Goal: Task Accomplishment & Management: Complete application form

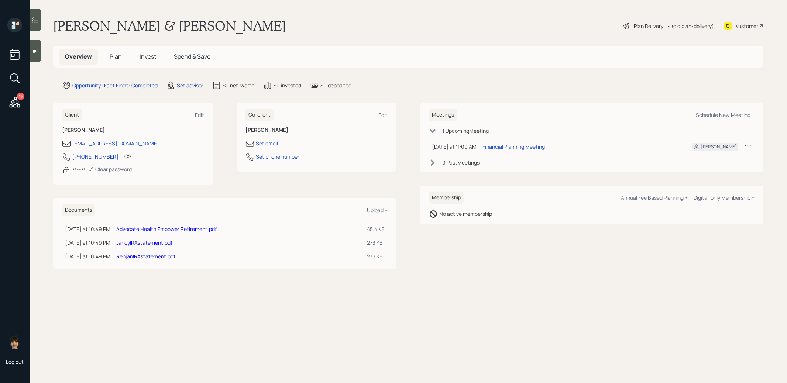
click at [192, 85] on div "Set advisor" at bounding box center [190, 86] width 27 height 8
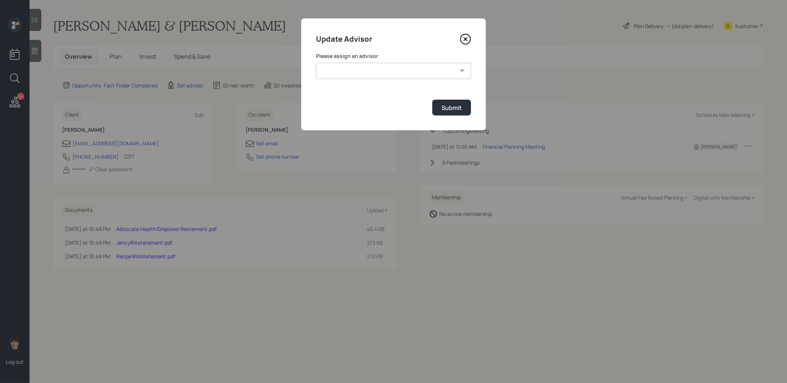
click at [363, 72] on select "[PERSON_NAME] [PERSON_NAME] [PERSON_NAME] [PERSON_NAME] End [PERSON_NAME] [PERS…" at bounding box center [393, 71] width 155 height 16
select select "8b79112e-3cfb-44f9-89e7-15267fe946c1"
click at [316, 63] on select "[PERSON_NAME] [PERSON_NAME] [PERSON_NAME] [PERSON_NAME] End [PERSON_NAME] [PERS…" at bounding box center [393, 71] width 155 height 16
click at [455, 106] on div "Submit" at bounding box center [451, 108] width 20 height 8
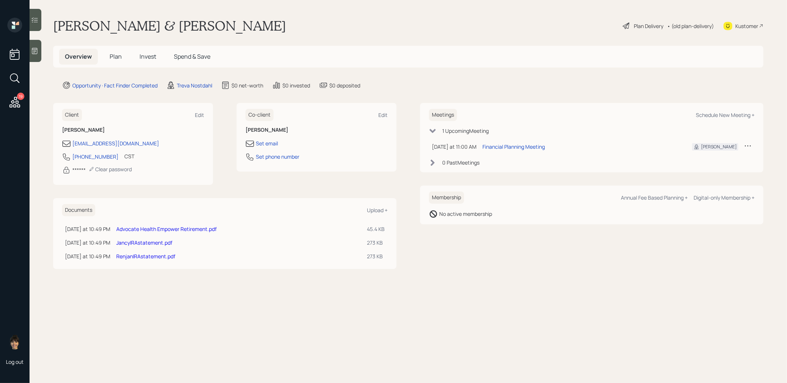
click at [37, 48] on icon at bounding box center [35, 51] width 6 height 6
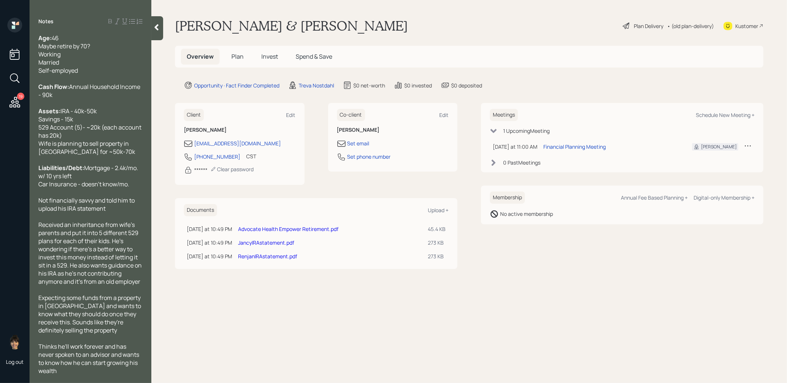
scroll to position [12, 0]
click at [238, 54] on span "Plan" at bounding box center [237, 56] width 12 height 8
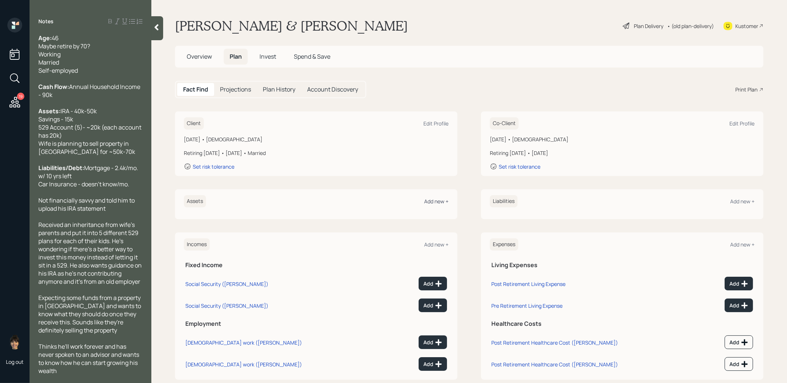
click at [435, 201] on div "Add new +" at bounding box center [436, 201] width 24 height 7
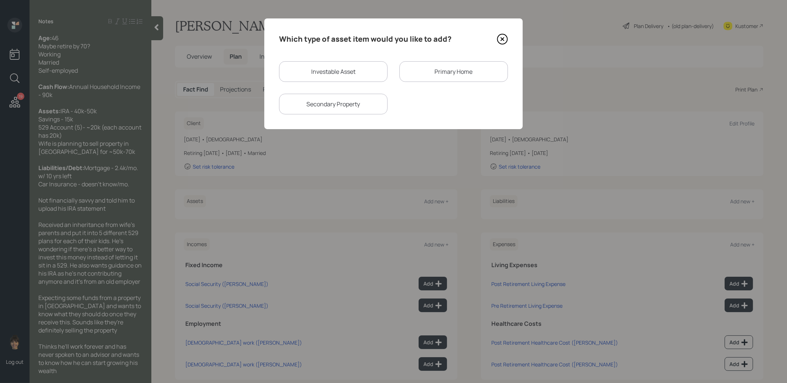
click at [351, 68] on div "Investable Asset" at bounding box center [333, 71] width 108 height 21
select select "taxable"
select select "balanced"
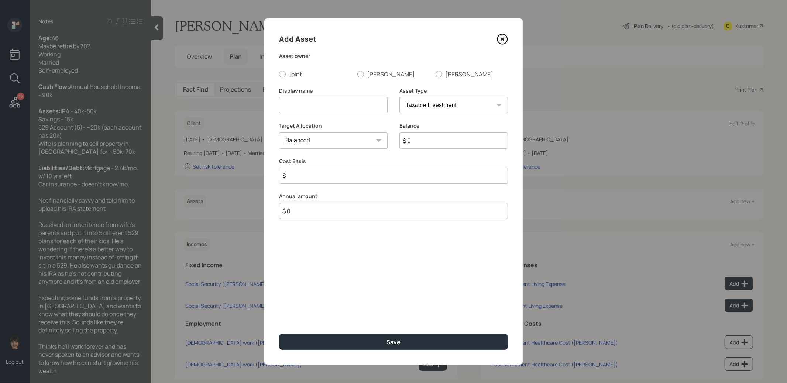
click at [332, 103] on input at bounding box center [333, 105] width 108 height 16
type input "IRA"
click at [438, 103] on select "SEP IRA IRA Roth IRA 401(k) Roth 401(k) 403(b) Roth 403(b) 457(b) Roth 457(b) H…" at bounding box center [453, 105] width 108 height 16
select select "ira"
click at [399, 97] on select "SEP IRA IRA Roth IRA 401(k) Roth 401(k) 403(b) Roth 403(b) 457(b) Roth 457(b) H…" at bounding box center [453, 105] width 108 height 16
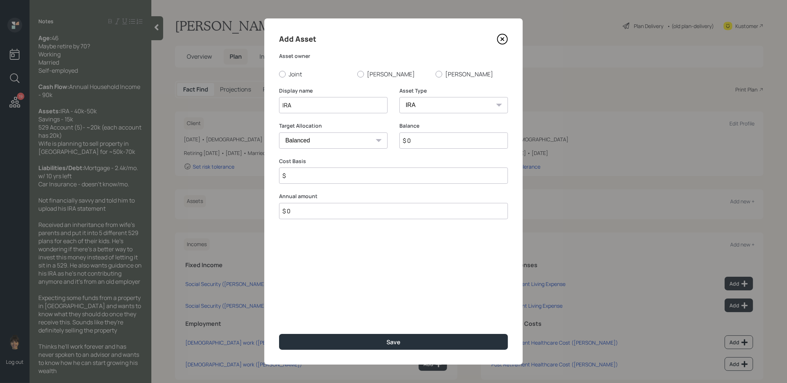
type input "$"
click at [431, 140] on input "$ 0" at bounding box center [453, 140] width 108 height 16
type input "$ 40,000"
click at [363, 78] on label "Renjan" at bounding box center [393, 74] width 72 height 8
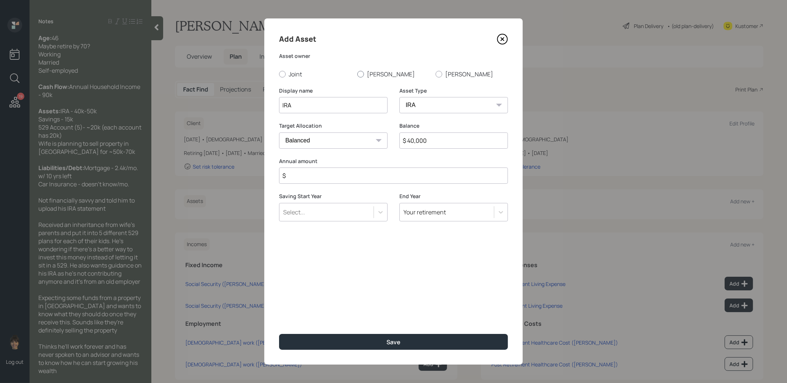
click at [357, 74] on input "Renjan" at bounding box center [357, 74] width 0 height 0
radio input "true"
click at [335, 177] on input "$" at bounding box center [393, 176] width 229 height 16
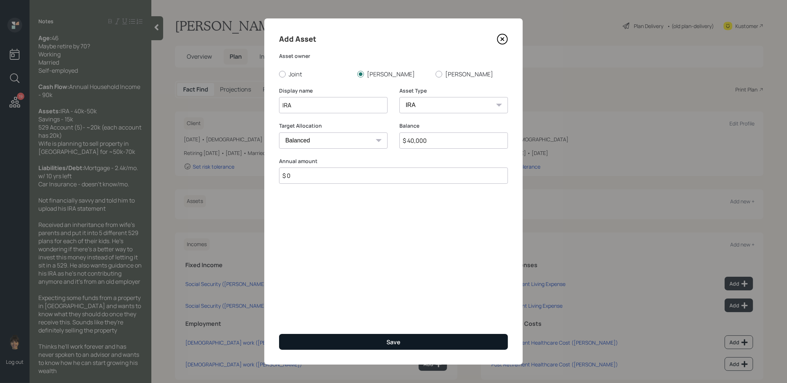
type input "$ 0"
click at [350, 342] on button "Save" at bounding box center [393, 342] width 229 height 16
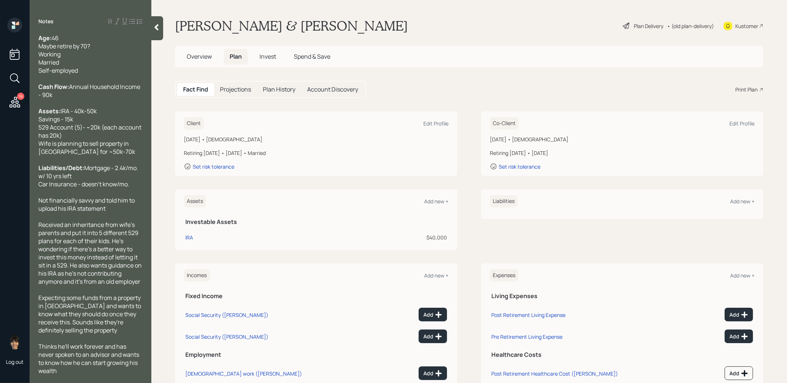
click at [156, 30] on icon at bounding box center [156, 27] width 7 height 7
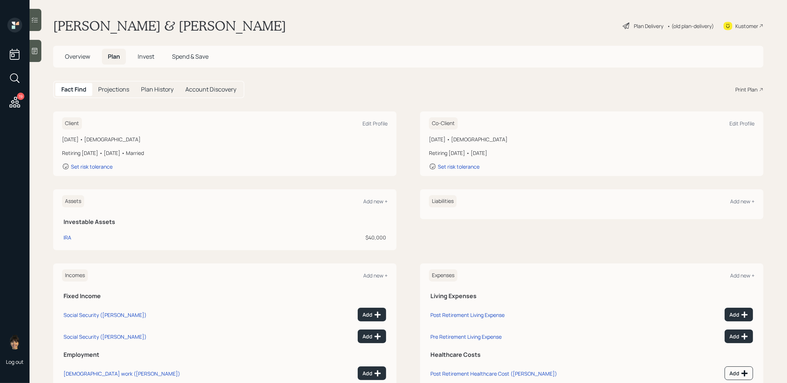
click at [77, 55] on span "Overview" at bounding box center [77, 56] width 25 height 8
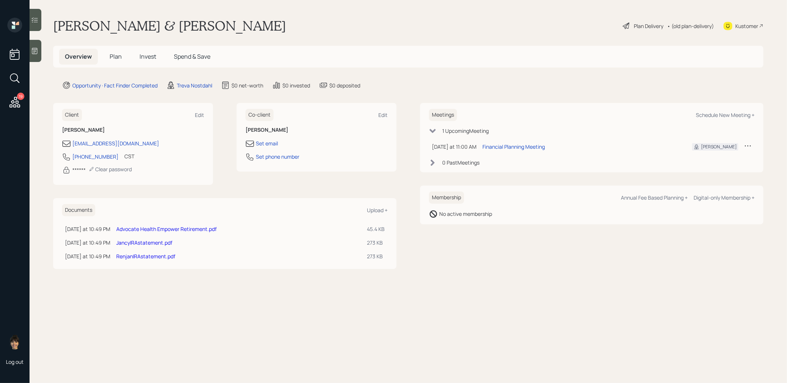
click at [129, 254] on link "RenjanIRAstatement.pdf" at bounding box center [145, 256] width 59 height 7
click at [112, 59] on span "Plan" at bounding box center [116, 56] width 12 height 8
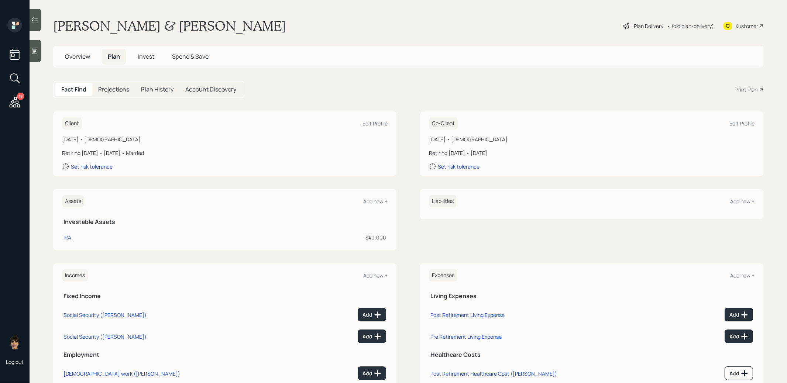
click at [68, 236] on div "IRA" at bounding box center [67, 238] width 8 height 8
select select "ira"
select select "balanced"
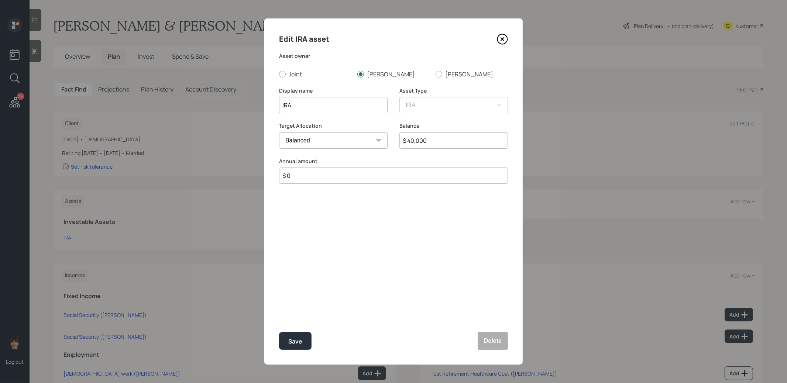
click at [449, 143] on input "$ 40,000" at bounding box center [453, 140] width 108 height 16
type input "$ 107,000"
click at [299, 342] on div "Save" at bounding box center [295, 342] width 14 height 10
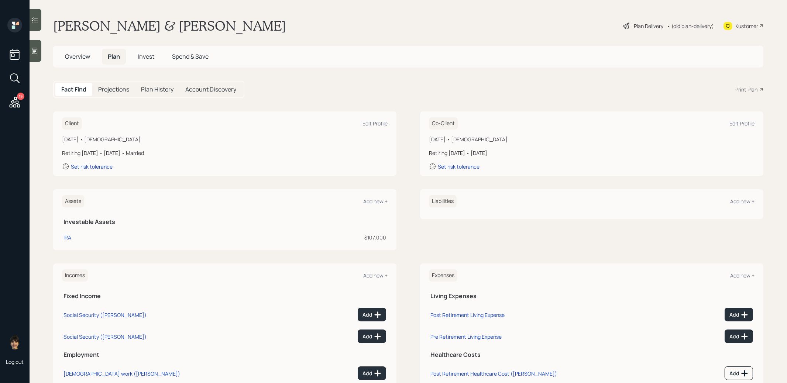
click at [74, 58] on span "Overview" at bounding box center [77, 56] width 25 height 8
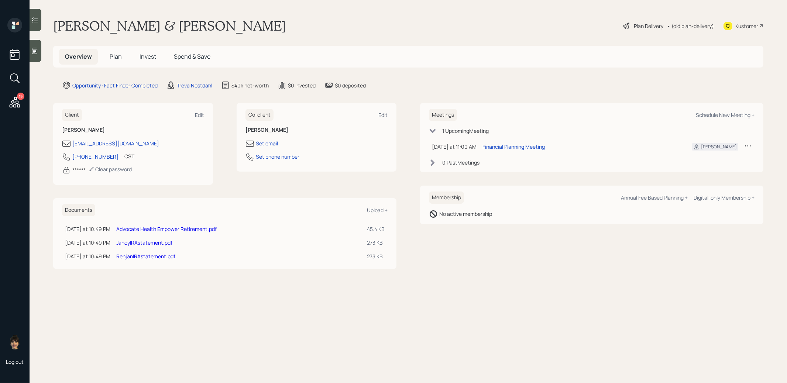
click at [154, 242] on link "JancyIRAstatement.pdf" at bounding box center [144, 242] width 56 height 7
click at [115, 59] on span "Plan" at bounding box center [116, 56] width 12 height 8
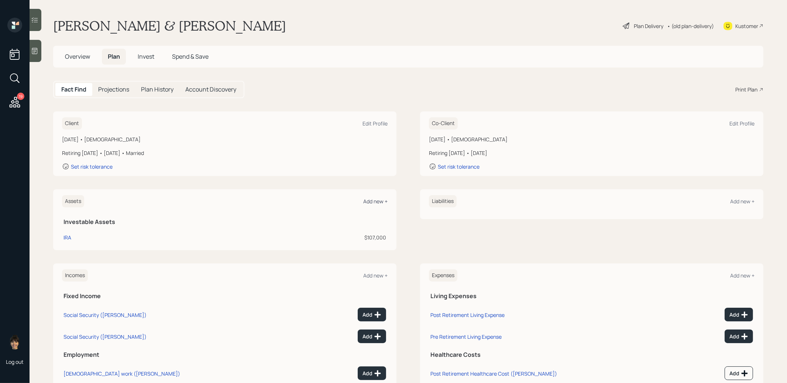
click at [378, 200] on div "Add new +" at bounding box center [375, 201] width 24 height 7
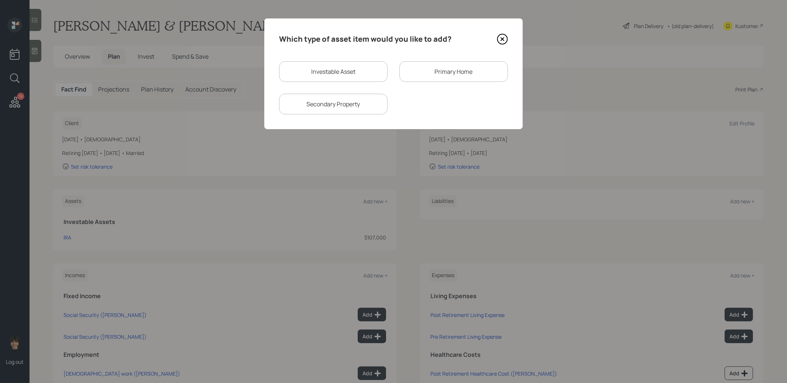
click at [333, 73] on div "Investable Asset" at bounding box center [333, 71] width 108 height 21
select select "taxable"
select select "balanced"
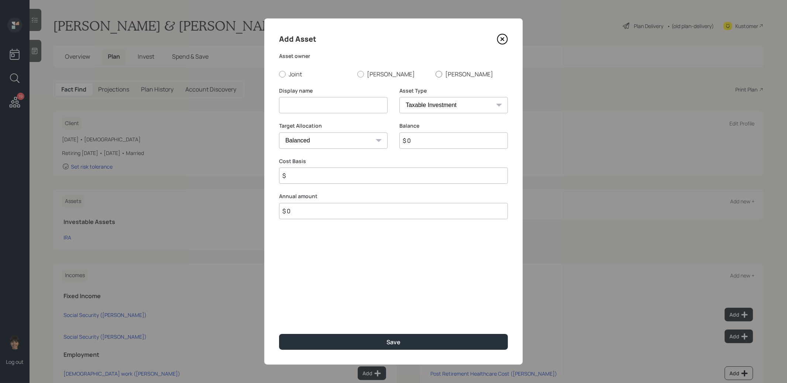
click at [438, 75] on div at bounding box center [438, 74] width 7 height 7
click at [435, 74] on input "[PERSON_NAME]" at bounding box center [435, 74] width 0 height 0
radio input "true"
click at [347, 107] on input at bounding box center [333, 105] width 108 height 16
type input "IRA"
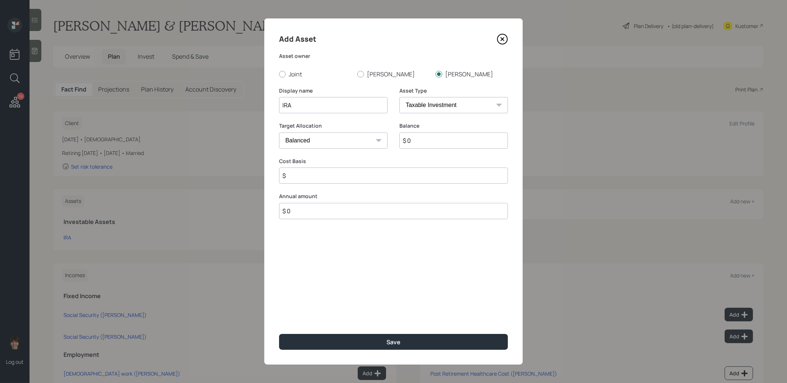
click at [455, 105] on select "SEP [PERSON_NAME] IRA 401(k) [PERSON_NAME] 401(k) 403(b) [PERSON_NAME] 403(b) 4…" at bounding box center [453, 105] width 108 height 16
select select "ira"
click at [399, 97] on select "SEP [PERSON_NAME] IRA 401(k) [PERSON_NAME] 401(k) 403(b) [PERSON_NAME] 403(b) 4…" at bounding box center [453, 105] width 108 height 16
type input "$"
click at [417, 144] on input "$ 0" at bounding box center [453, 140] width 108 height 16
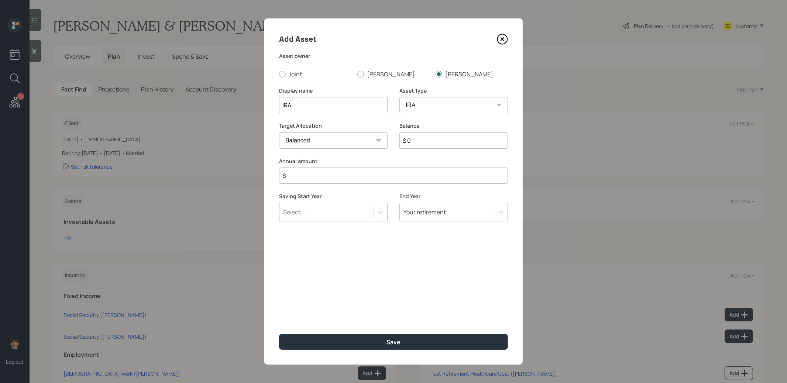
click at [417, 144] on input "$ 0" at bounding box center [453, 140] width 108 height 16
type input "$ 40,000"
click at [373, 178] on input "$" at bounding box center [393, 176] width 229 height 16
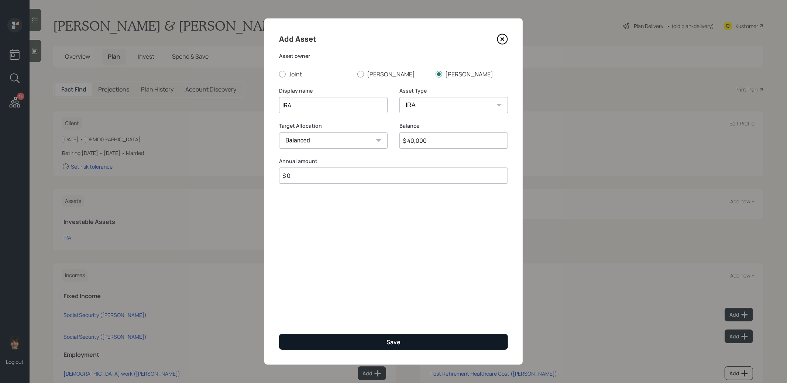
type input "$ 0"
click at [369, 343] on button "Save" at bounding box center [393, 342] width 229 height 16
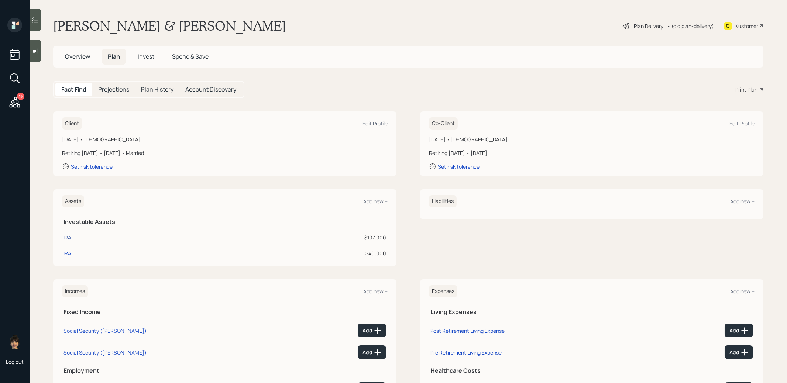
click at [66, 235] on div "IRA" at bounding box center [67, 238] width 8 height 8
select select "ira"
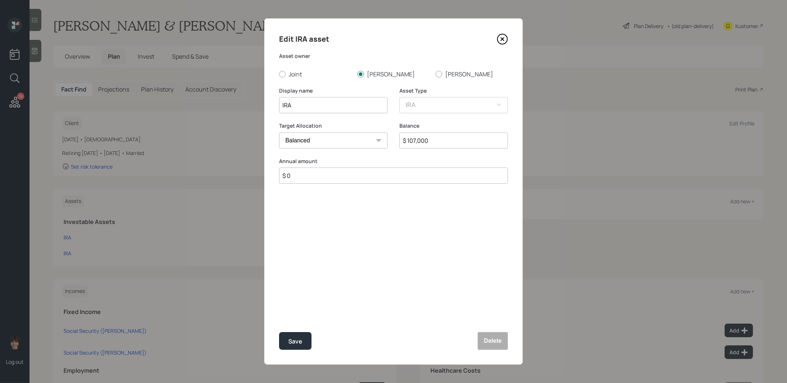
click at [311, 145] on select "Cash Conservative Balanced Aggressive" at bounding box center [333, 140] width 108 height 16
select select "uninvested"
click at [279, 132] on select "Cash Conservative Balanced Aggressive" at bounding box center [333, 140] width 108 height 16
click at [313, 110] on input "IRA" at bounding box center [333, 105] width 108 height 16
type input "IRA (MMF)"
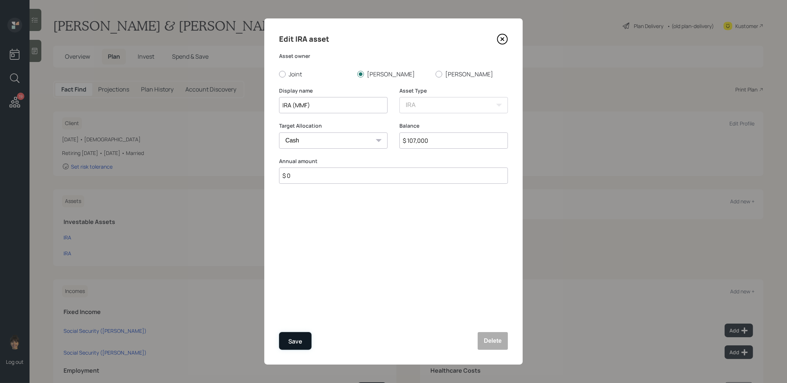
click at [294, 341] on div "Save" at bounding box center [295, 342] width 14 height 10
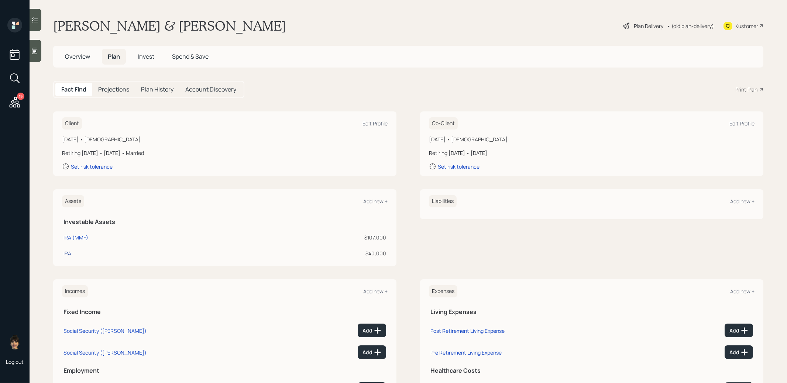
click at [65, 254] on div "IRA" at bounding box center [67, 253] width 8 height 8
select select "ira"
select select "balanced"
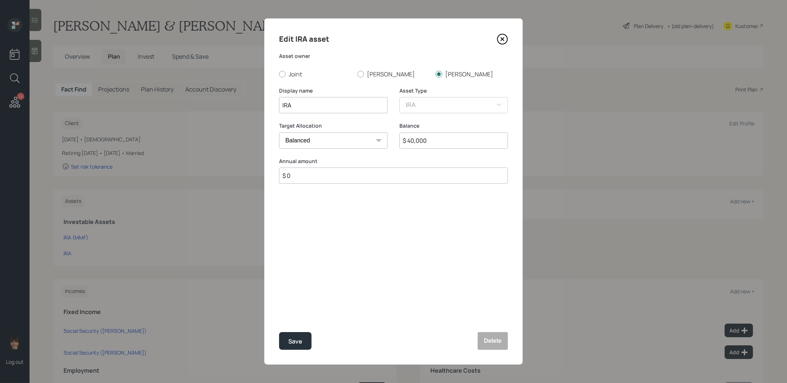
click at [503, 39] on icon at bounding box center [502, 39] width 3 height 3
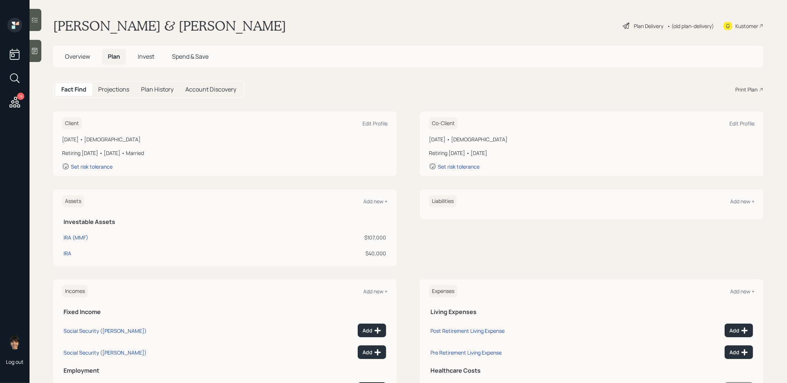
click at [79, 55] on span "Overview" at bounding box center [77, 56] width 25 height 8
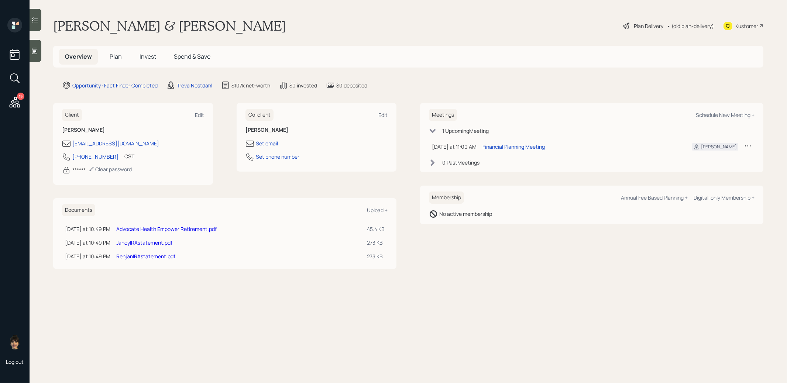
click at [155, 228] on link "Advocate Health Empower Retirement.pdf" at bounding box center [166, 228] width 100 height 7
click at [113, 55] on span "Plan" at bounding box center [116, 56] width 12 height 8
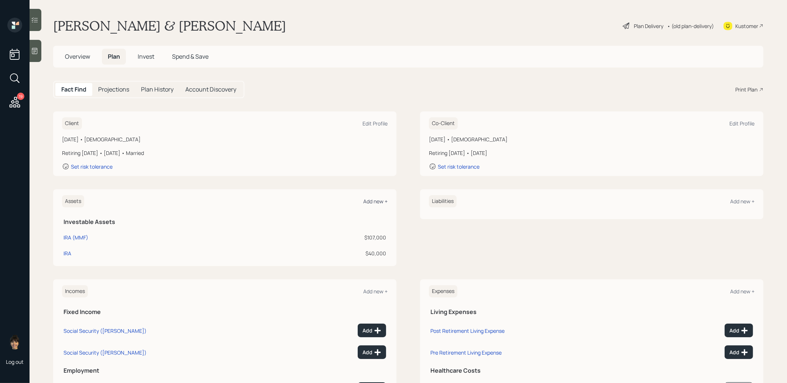
click at [376, 201] on div "Add new +" at bounding box center [375, 201] width 24 height 7
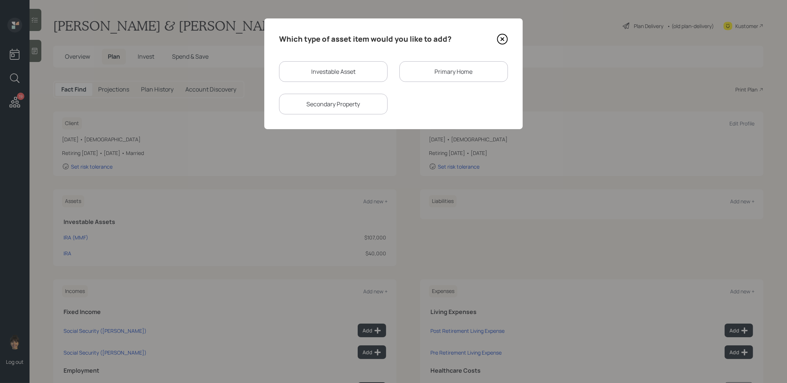
click at [320, 71] on div "Investable Asset" at bounding box center [333, 71] width 108 height 21
select select "taxable"
select select "balanced"
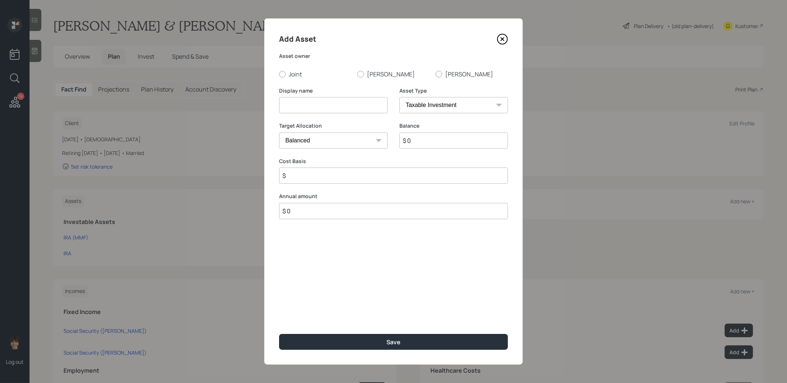
click at [311, 106] on input at bounding box center [333, 105] width 108 height 16
type input "Retirement Plan"
click at [414, 143] on input "$ 0" at bounding box center [453, 140] width 108 height 16
type input "$ 15,000"
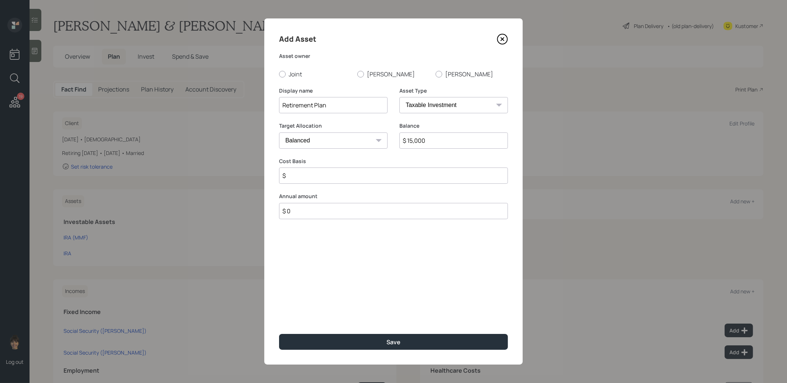
click at [440, 108] on select "SEP [PERSON_NAME] IRA 401(k) [PERSON_NAME] 401(k) 403(b) [PERSON_NAME] 403(b) 4…" at bounding box center [453, 105] width 108 height 16
select select "ira"
click at [399, 97] on select "SEP [PERSON_NAME] IRA 401(k) [PERSON_NAME] 401(k) 403(b) [PERSON_NAME] 403(b) 4…" at bounding box center [453, 105] width 108 height 16
type input "$"
click at [361, 75] on div at bounding box center [360, 74] width 7 height 7
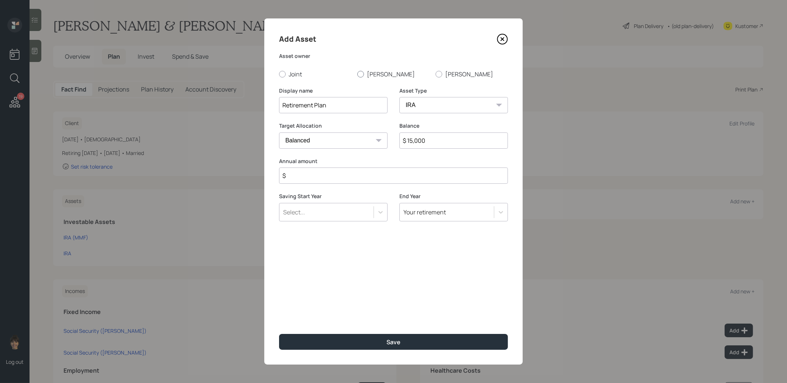
click at [357, 74] on input "[PERSON_NAME]" at bounding box center [357, 74] width 0 height 0
radio input "true"
click at [341, 180] on input "$" at bounding box center [393, 176] width 229 height 16
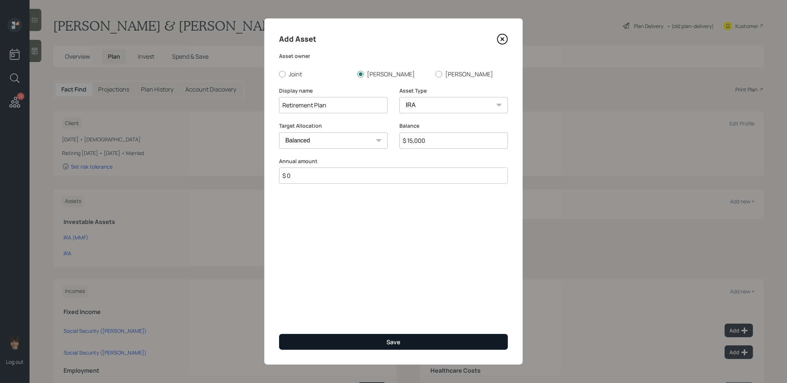
type input "$ 0"
click at [334, 339] on button "Save" at bounding box center [393, 342] width 229 height 16
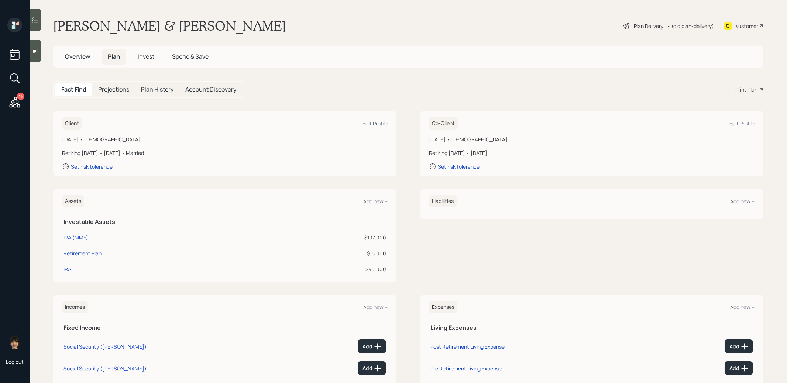
click at [36, 49] on icon at bounding box center [34, 50] width 7 height 7
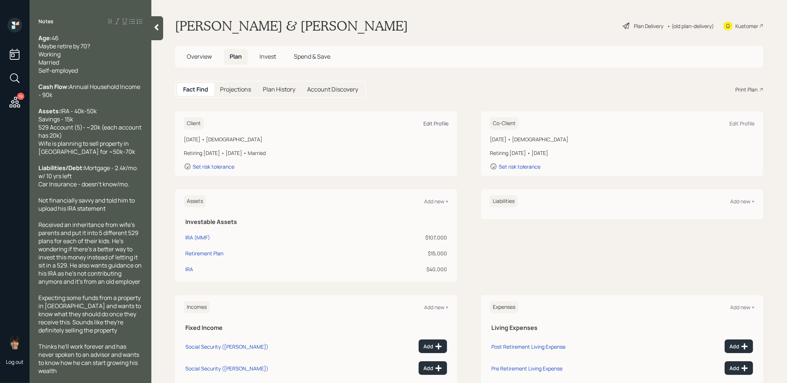
click at [439, 122] on div "Edit Profile" at bounding box center [435, 123] width 25 height 7
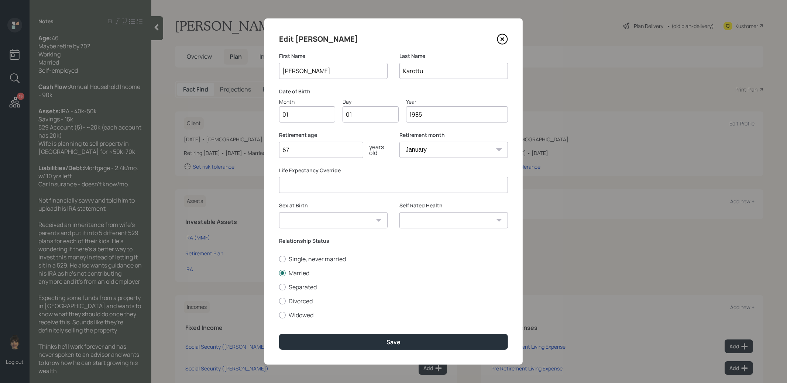
click at [434, 117] on input "1985" at bounding box center [457, 114] width 102 height 16
type input "1984"
click at [363, 344] on button "Save" at bounding box center [393, 342] width 229 height 16
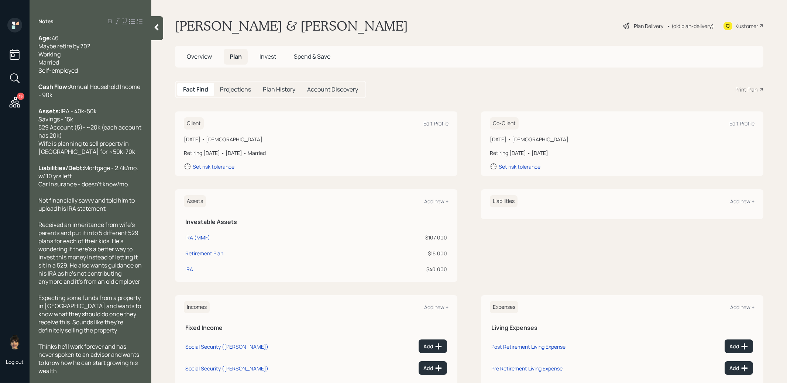
click at [433, 123] on div "Edit Profile" at bounding box center [435, 123] width 25 height 7
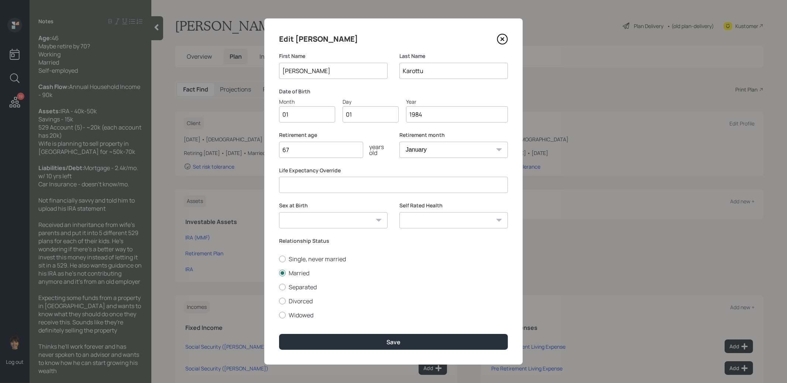
click at [424, 116] on input "1984" at bounding box center [457, 114] width 102 height 16
type input "1980"
click at [396, 342] on div "Save" at bounding box center [393, 342] width 14 height 8
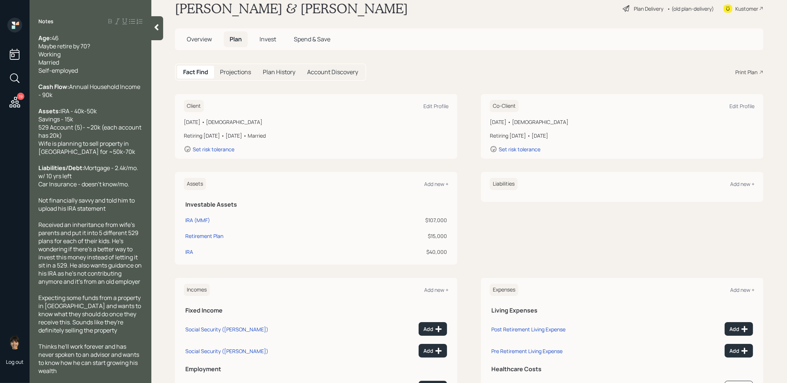
scroll to position [12, 0]
click at [440, 182] on div "Add new +" at bounding box center [436, 183] width 24 height 7
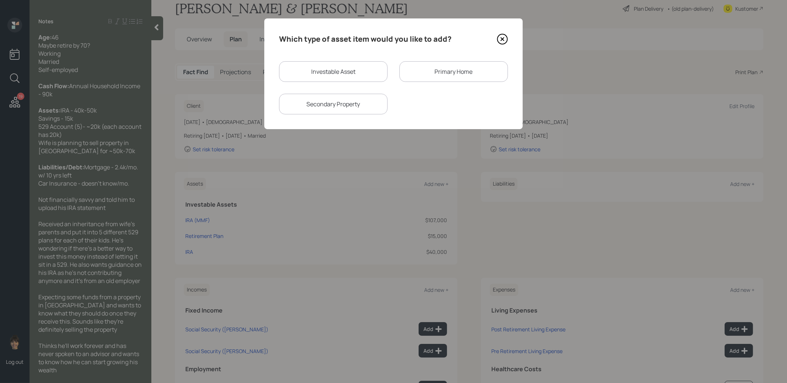
click at [432, 74] on div "Primary Home" at bounding box center [453, 71] width 108 height 21
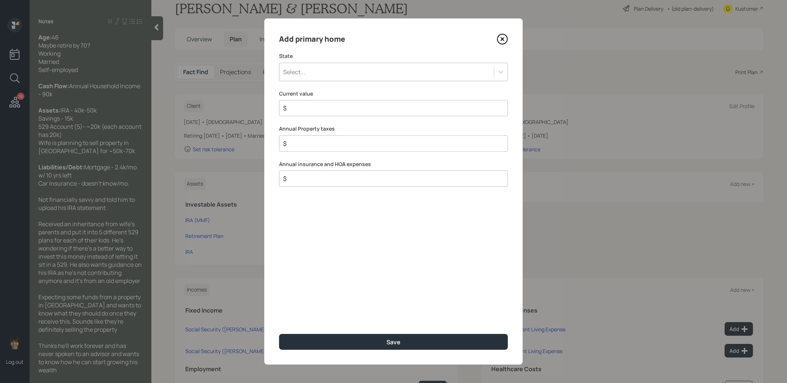
click at [376, 73] on div "Select..." at bounding box center [386, 72] width 214 height 13
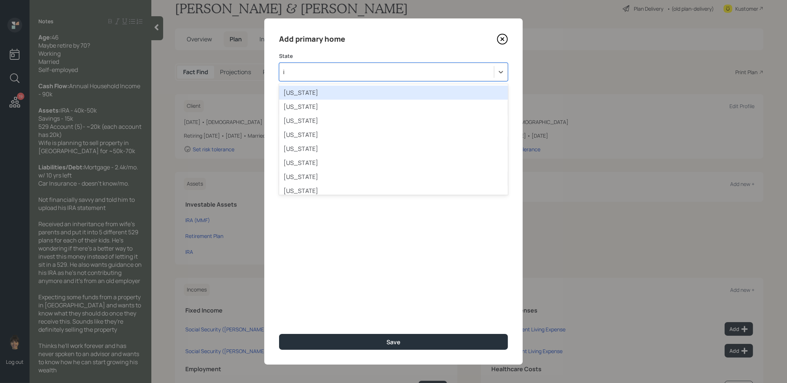
type input "il"
click at [366, 90] on div "Illinois" at bounding box center [393, 93] width 229 height 14
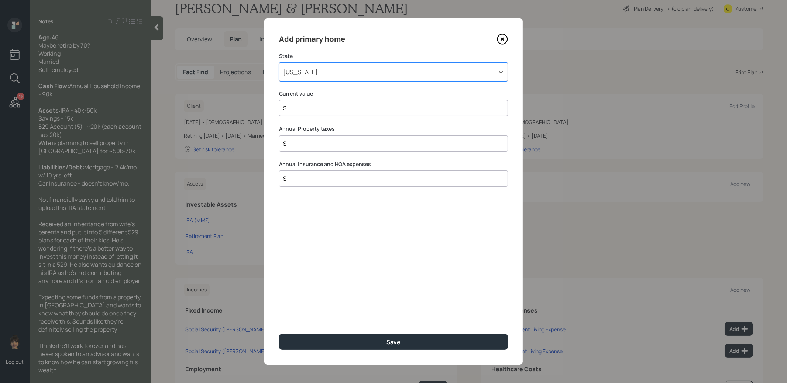
click at [352, 113] on div "$" at bounding box center [393, 108] width 229 height 16
click at [348, 107] on input "$" at bounding box center [390, 108] width 216 height 9
type input "$ 1"
click at [339, 340] on button "Save" at bounding box center [393, 342] width 229 height 16
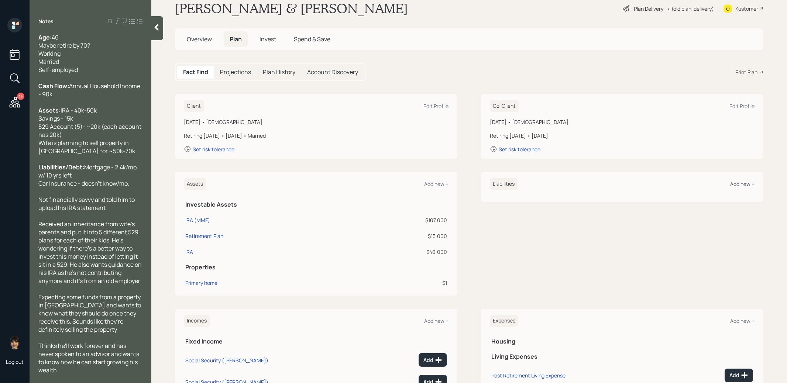
click at [745, 182] on div "Add new +" at bounding box center [742, 183] width 24 height 7
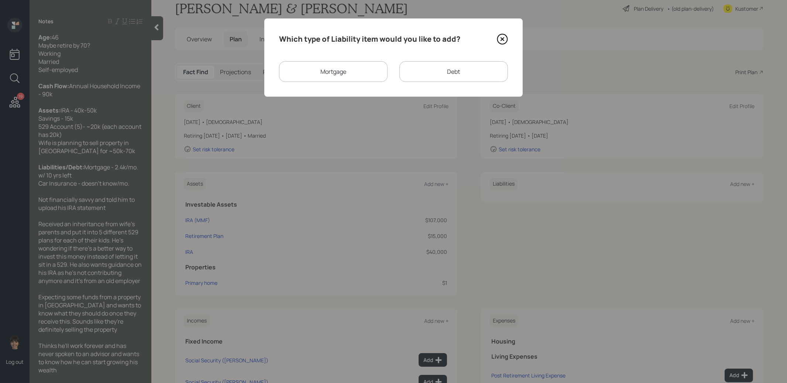
click at [357, 66] on div "Mortgage" at bounding box center [333, 71] width 108 height 21
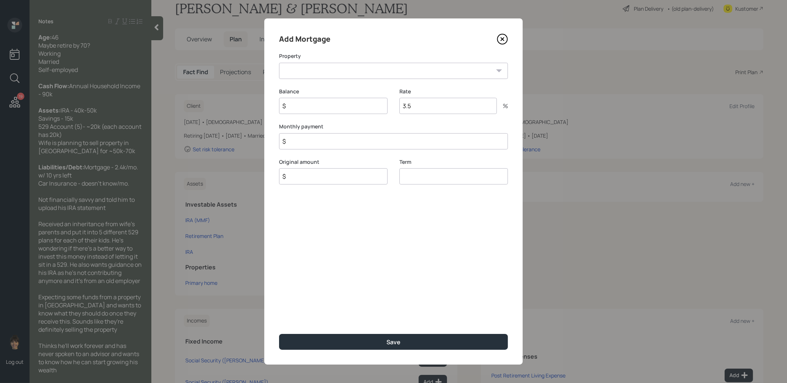
click at [334, 107] on input "$" at bounding box center [333, 106] width 108 height 16
type input "$ 1"
click at [318, 143] on input "$" at bounding box center [393, 141] width 229 height 16
type input "$ 2,400"
click at [311, 179] on input "$" at bounding box center [333, 176] width 108 height 16
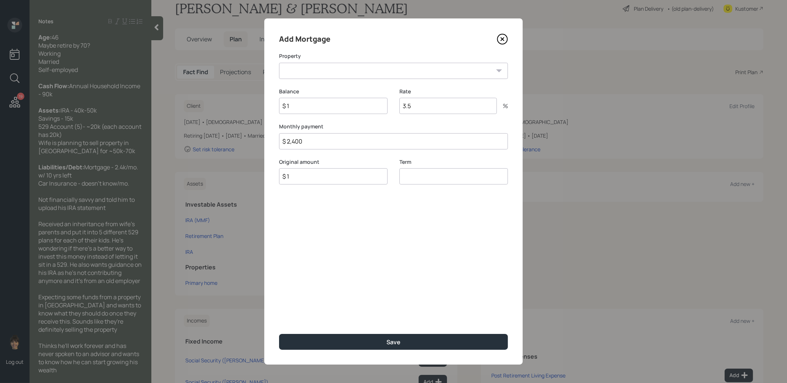
type input "$ 1"
click at [441, 177] on input "number" at bounding box center [453, 176] width 108 height 16
type input "30"
click at [335, 342] on button "Save" at bounding box center [393, 342] width 229 height 16
click at [373, 67] on select "IL Primary home" at bounding box center [393, 71] width 229 height 16
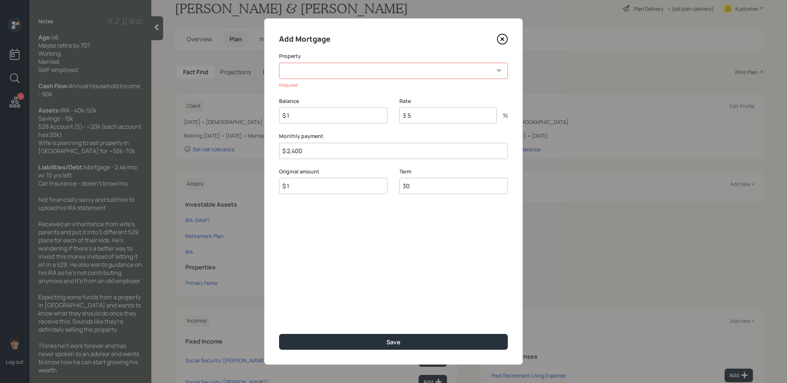
select select "7603e1d2-82d5-4191-b655-50e6320ce234"
click at [279, 63] on select "IL Primary home" at bounding box center [393, 71] width 229 height 16
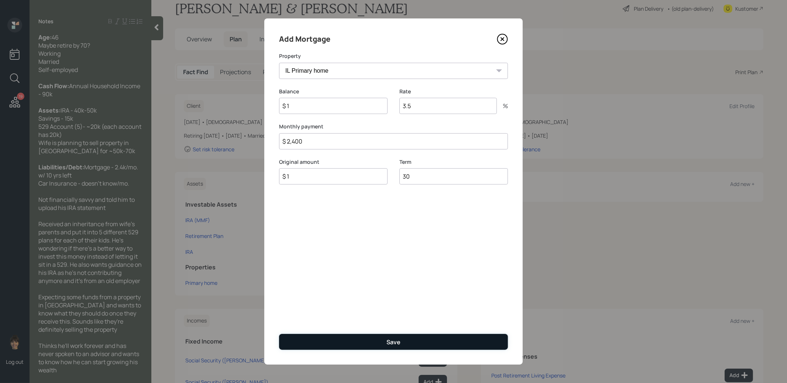
click at [315, 340] on button "Save" at bounding box center [393, 342] width 229 height 16
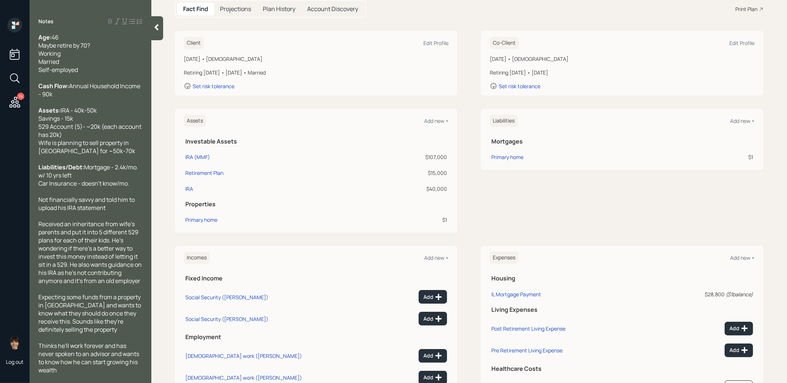
scroll to position [138, 0]
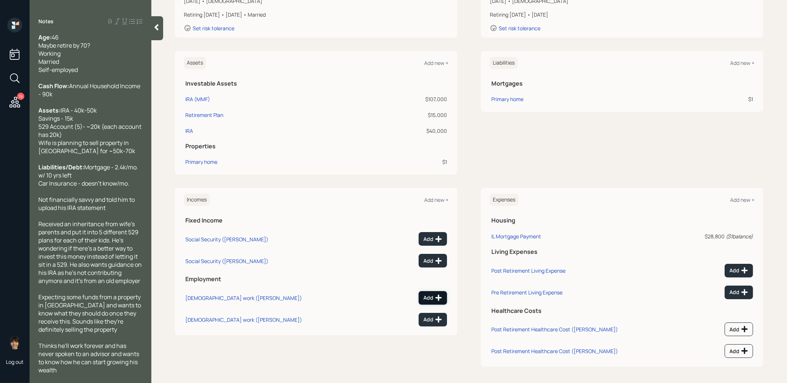
click at [429, 295] on div "Add" at bounding box center [432, 297] width 19 height 7
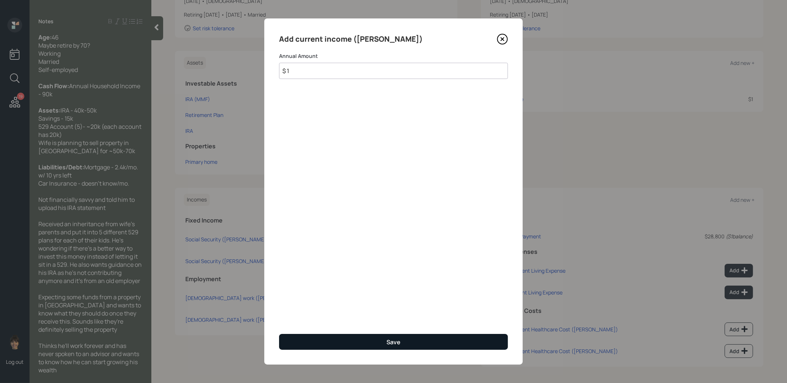
type input "$ 1"
click at [392, 340] on div "Save" at bounding box center [393, 342] width 14 height 8
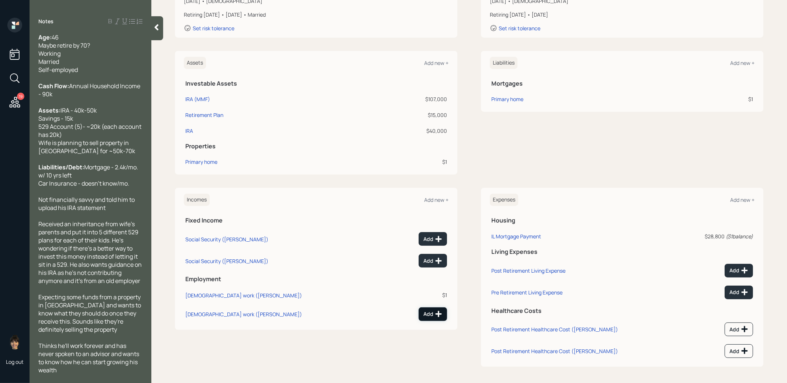
click at [435, 312] on icon at bounding box center [438, 313] width 7 height 7
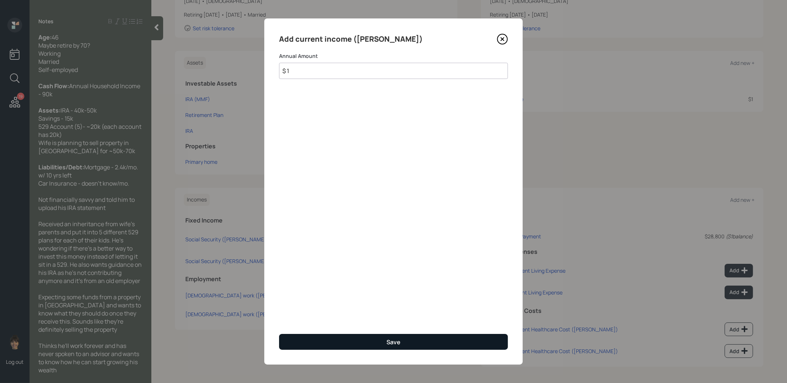
type input "$ 1"
click at [398, 343] on div "Save" at bounding box center [393, 342] width 14 height 8
